Goal: Navigation & Orientation: Find specific page/section

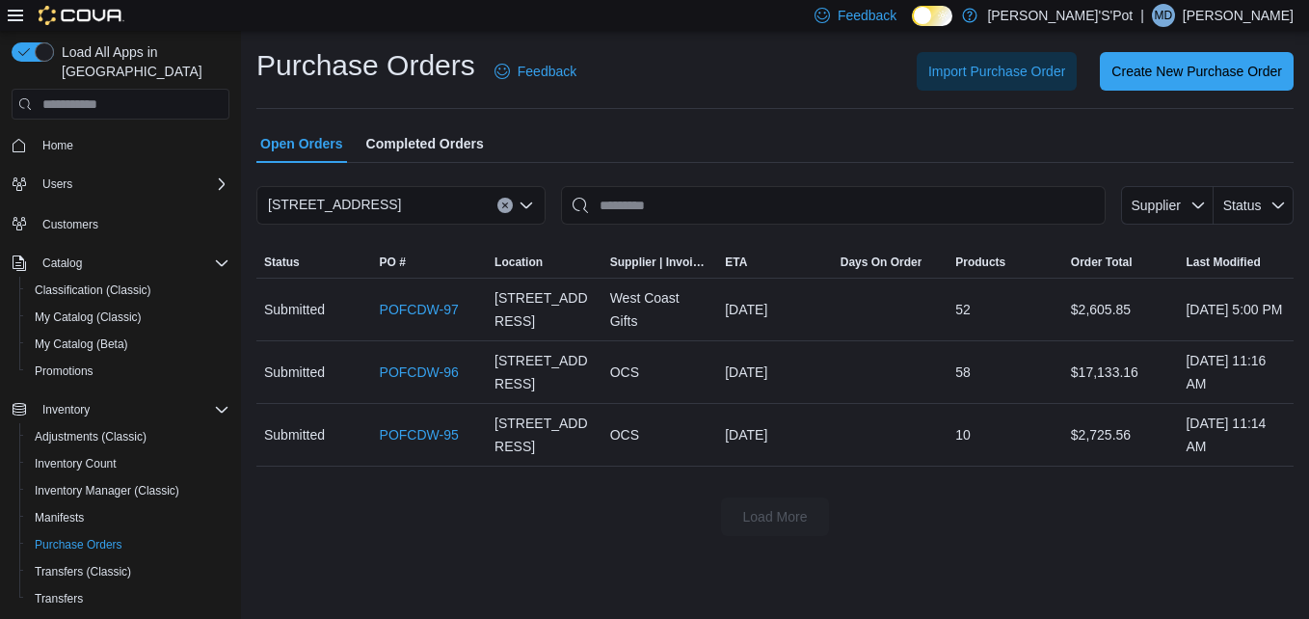
drag, startPoint x: 0, startPoint y: 0, endPoint x: 833, endPoint y: 121, distance: 841.8
click at [835, 123] on div "Purchase Orders Feedback Import Purchase Order Create New Purchase Order Open O…" at bounding box center [775, 291] width 1038 height 490
click at [70, 138] on span "Home" at bounding box center [57, 145] width 31 height 15
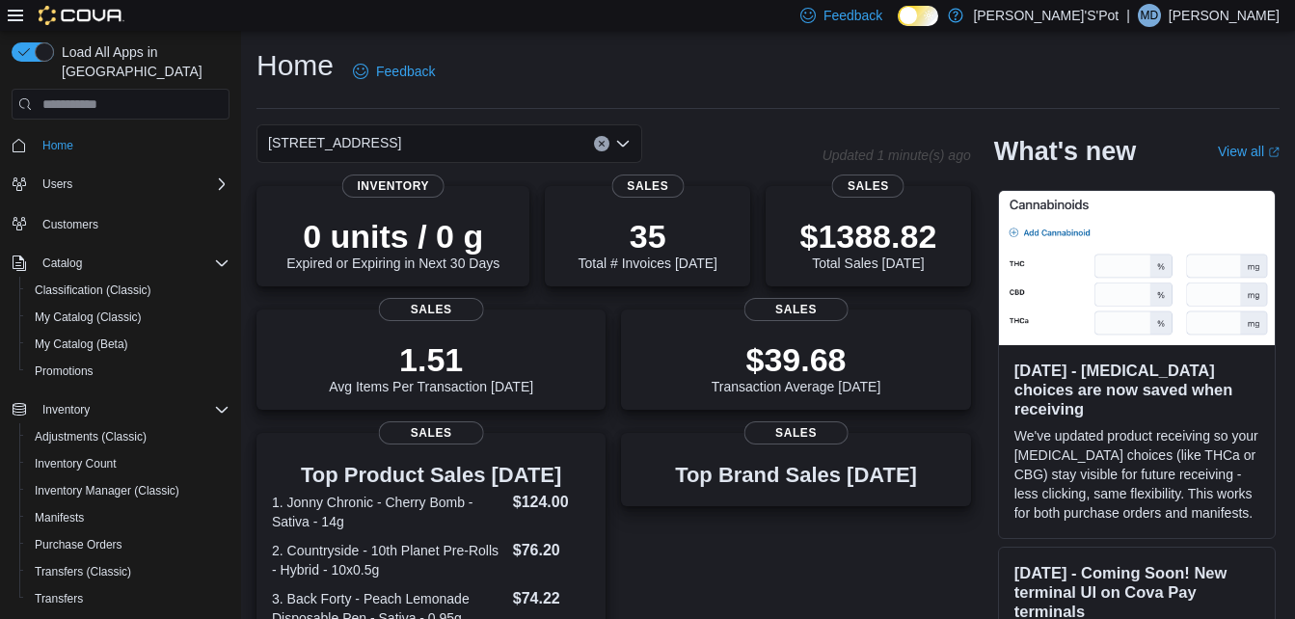
click at [495, 58] on div "Home Feedback" at bounding box center [767, 71] width 1023 height 50
